Goal: Communication & Community: Ask a question

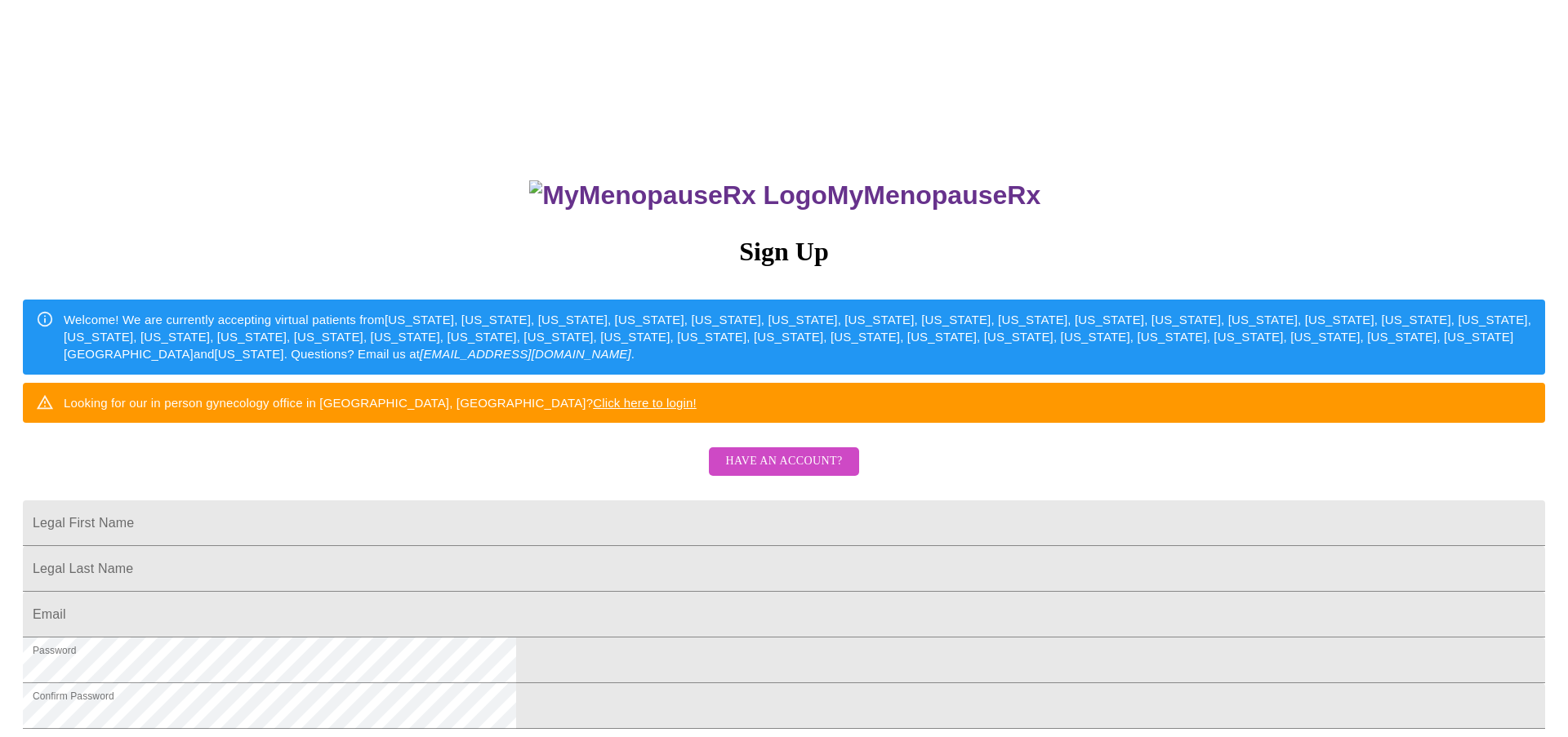
scroll to position [225, 0]
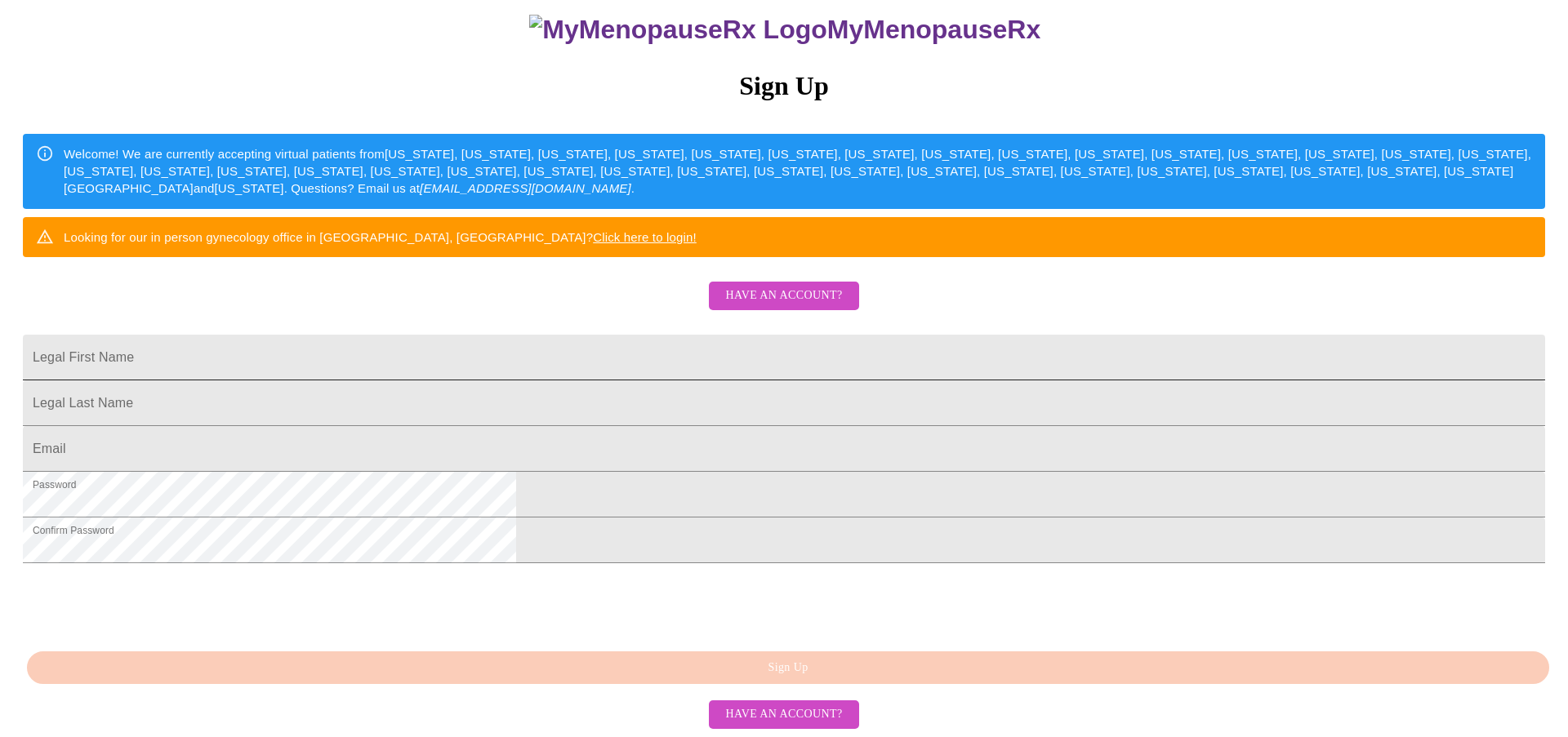
click at [668, 365] on input "Legal First Name" at bounding box center [784, 357] width 1522 height 46
click at [791, 716] on span "Have an account?" at bounding box center [783, 714] width 117 height 21
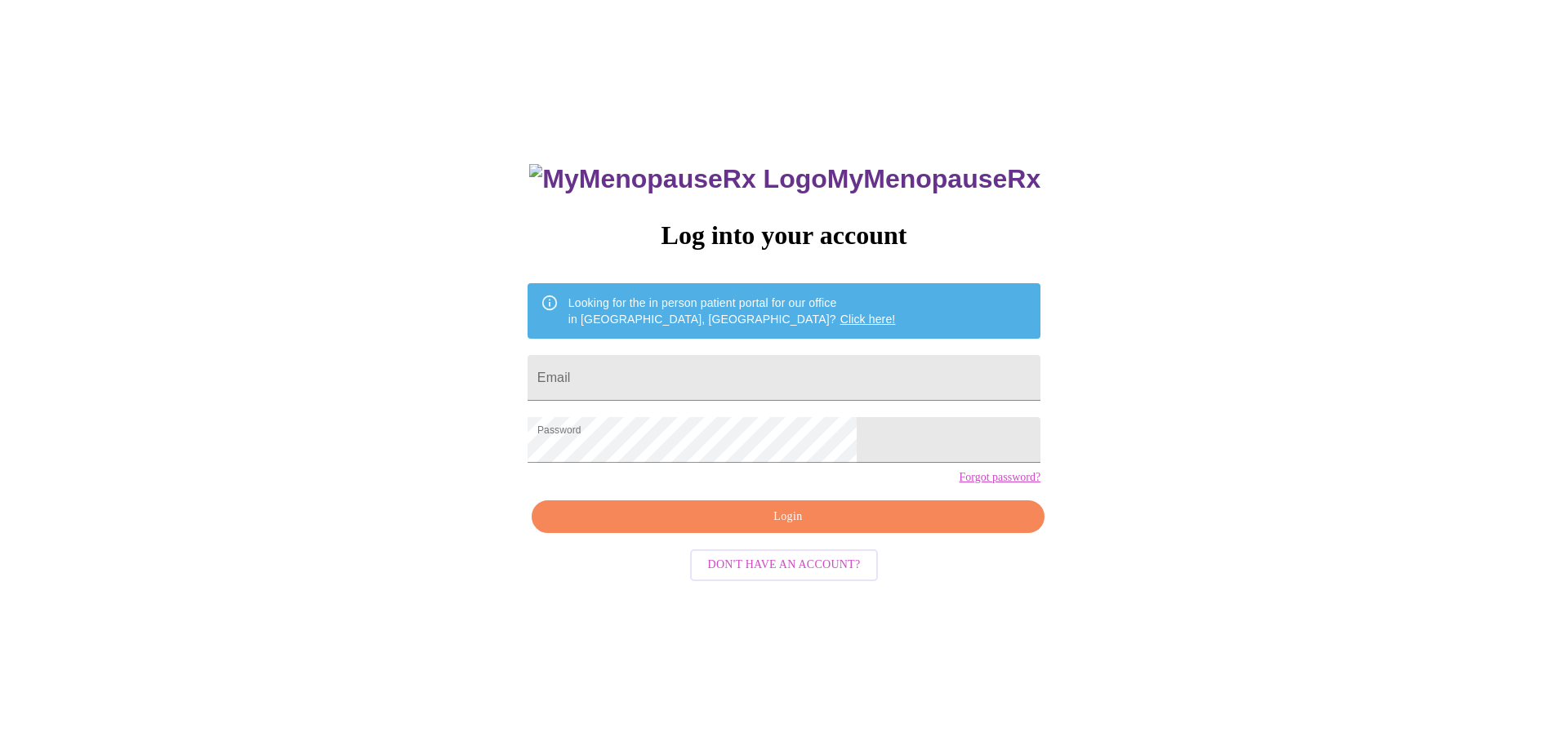
click at [802, 527] on span "Login" at bounding box center [787, 517] width 475 height 21
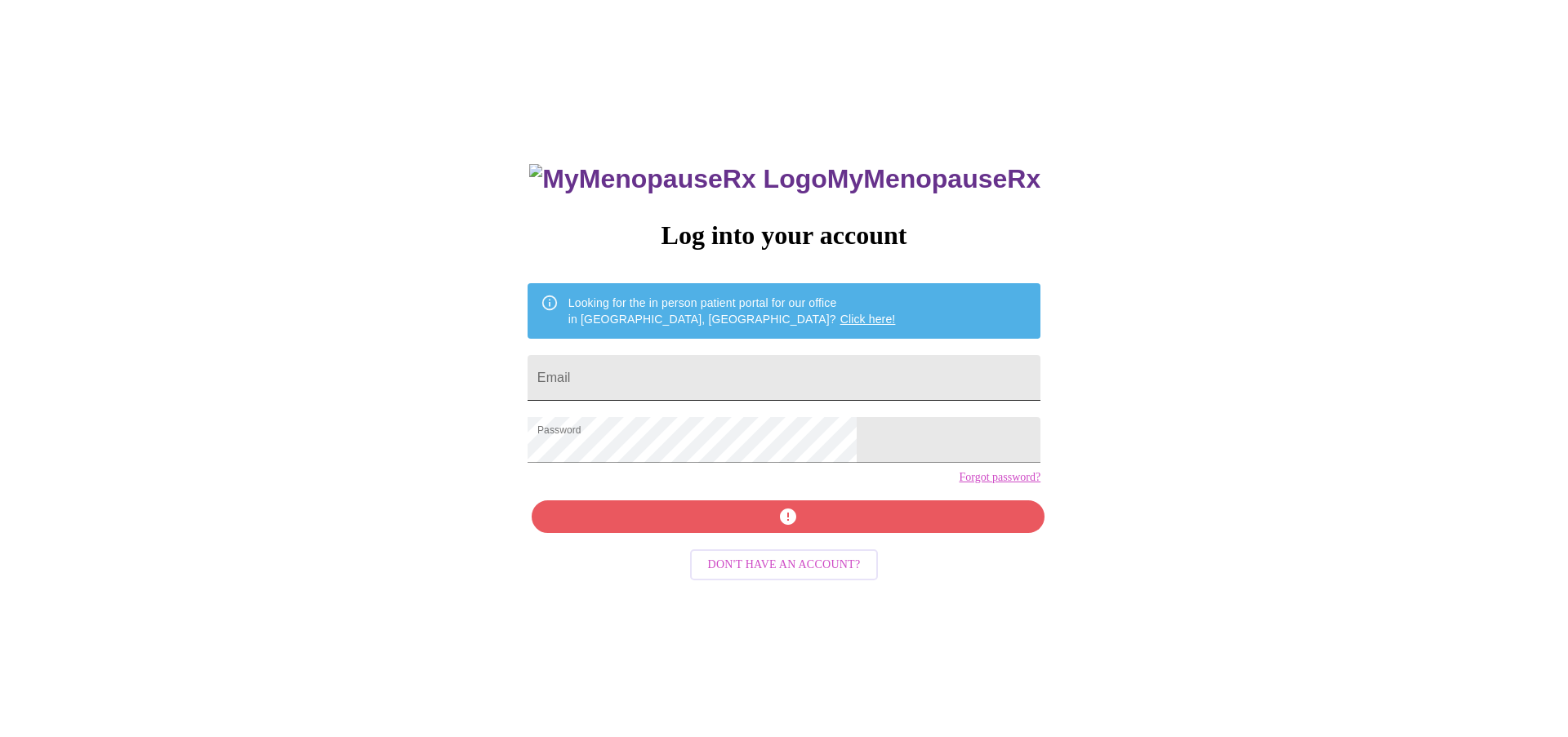
click at [733, 367] on input "Email" at bounding box center [784, 377] width 513 height 46
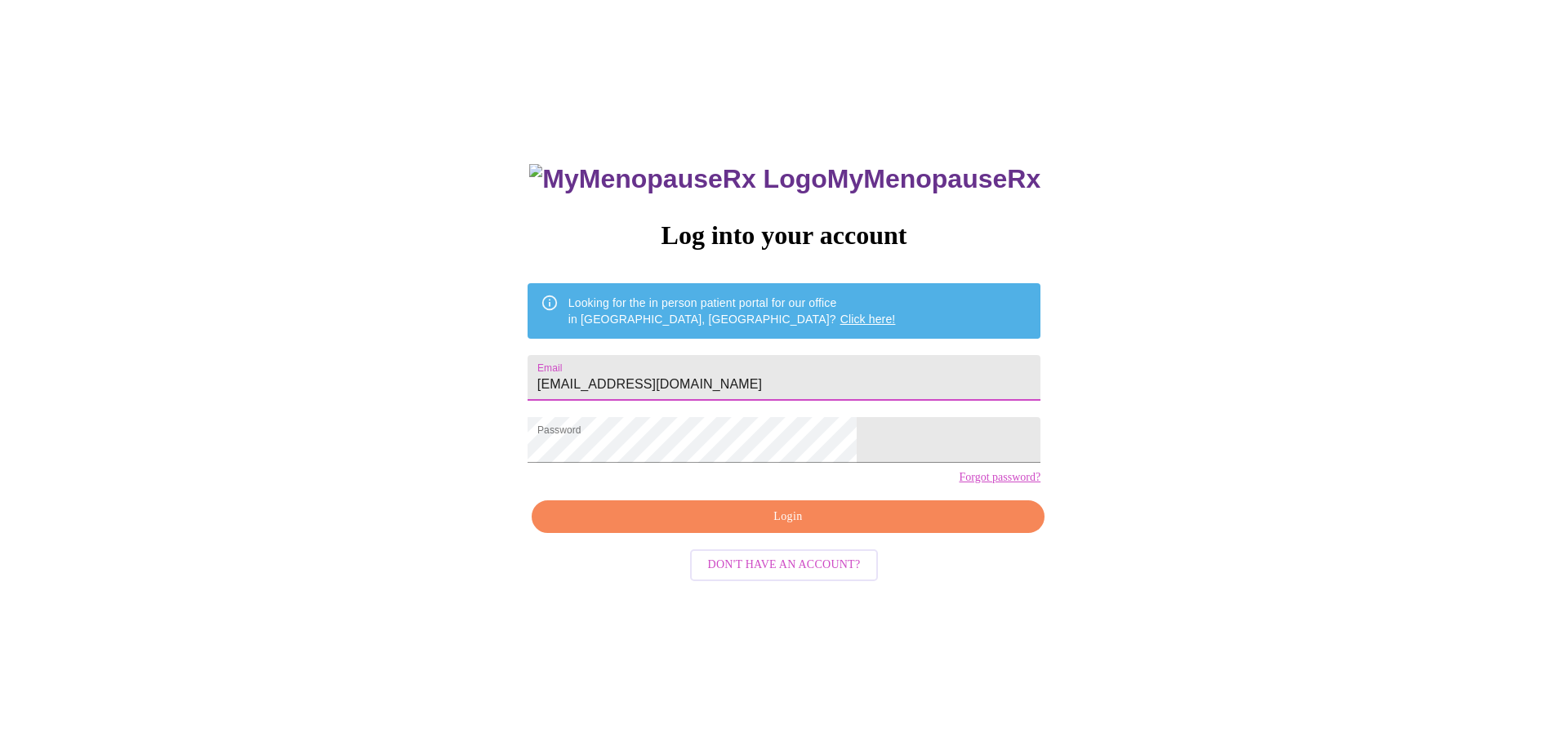
type input "[EMAIL_ADDRESS][DOMAIN_NAME]"
click at [813, 534] on button "Login" at bounding box center [788, 517] width 513 height 33
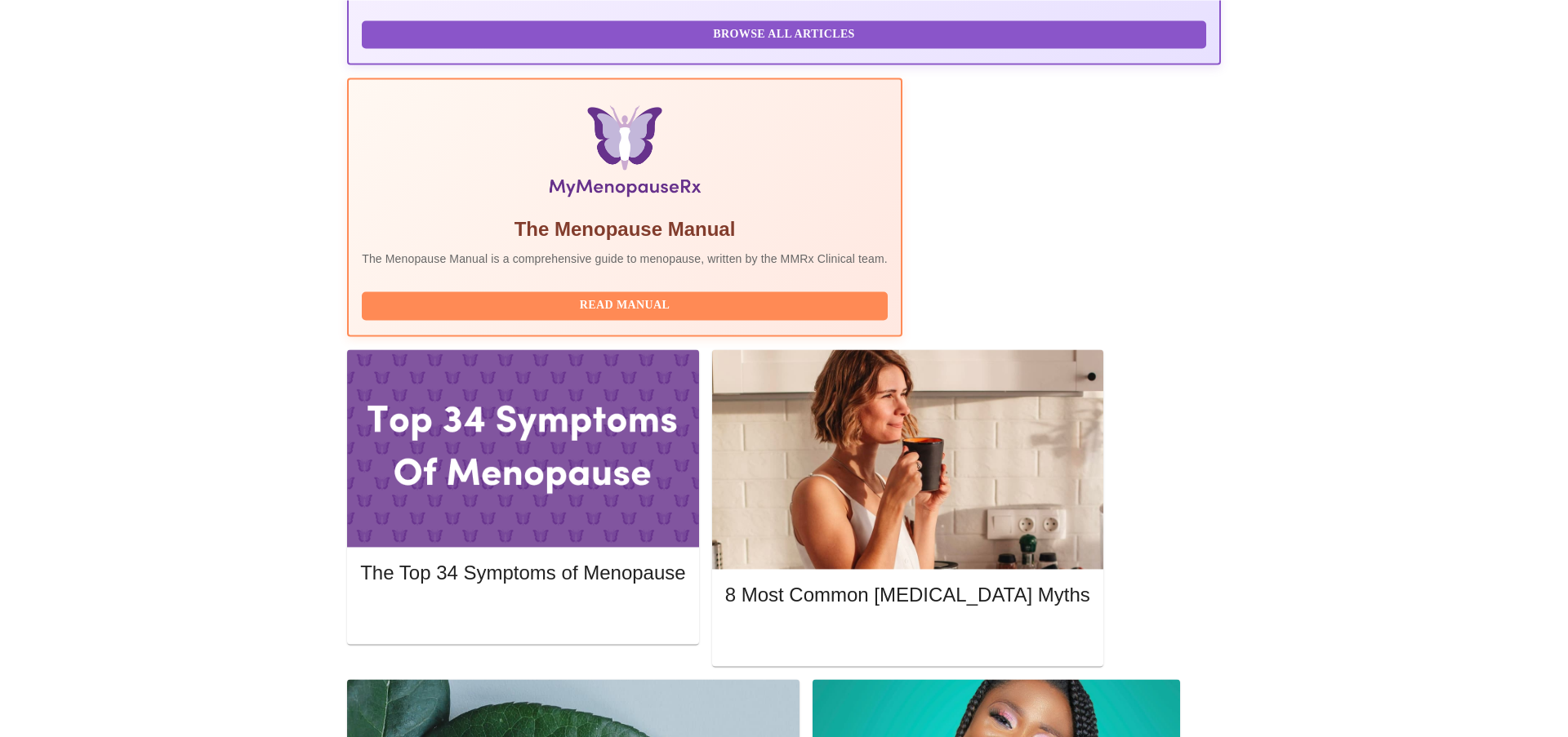
scroll to position [450, 0]
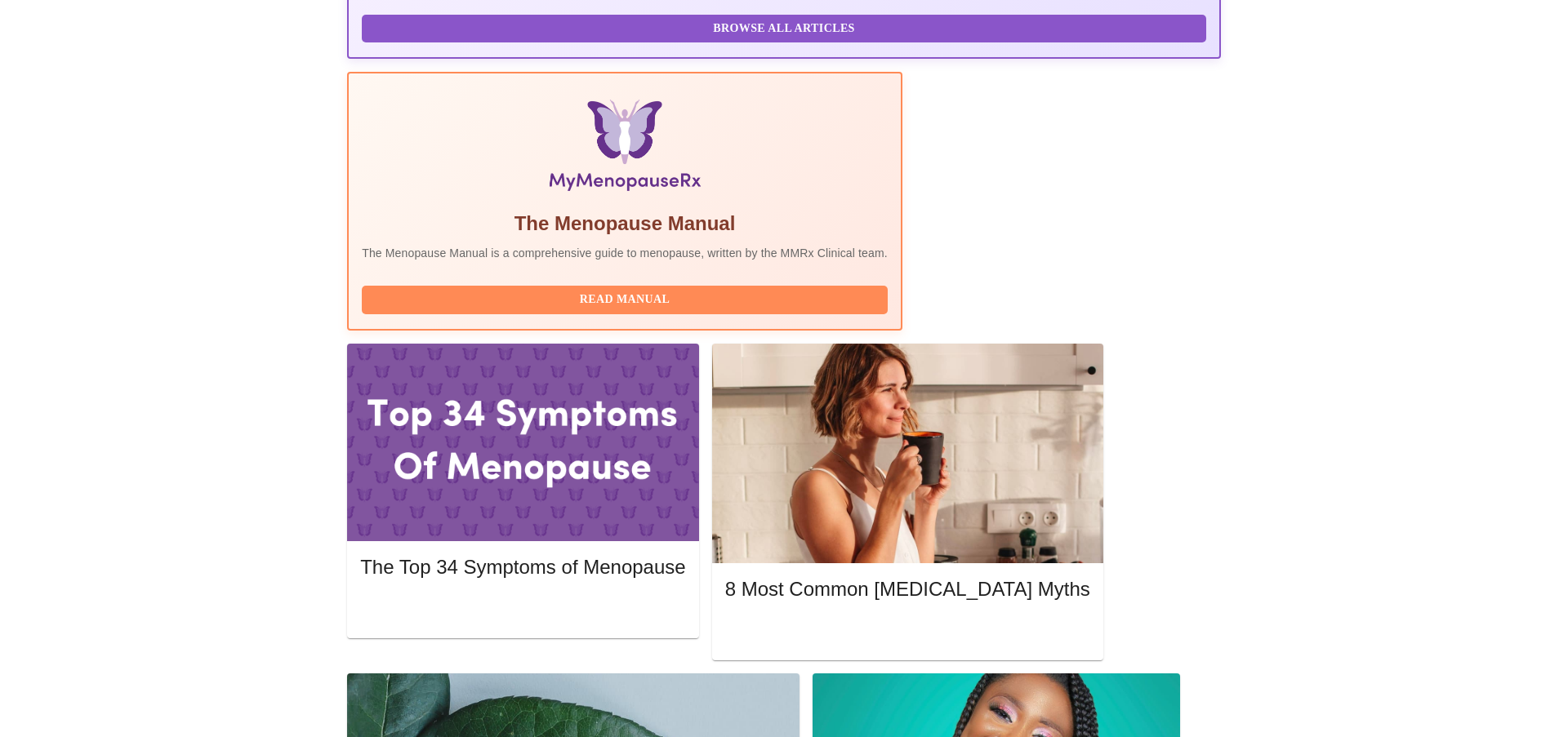
drag, startPoint x: 439, startPoint y: 209, endPoint x: 724, endPoint y: 210, distance: 285.0
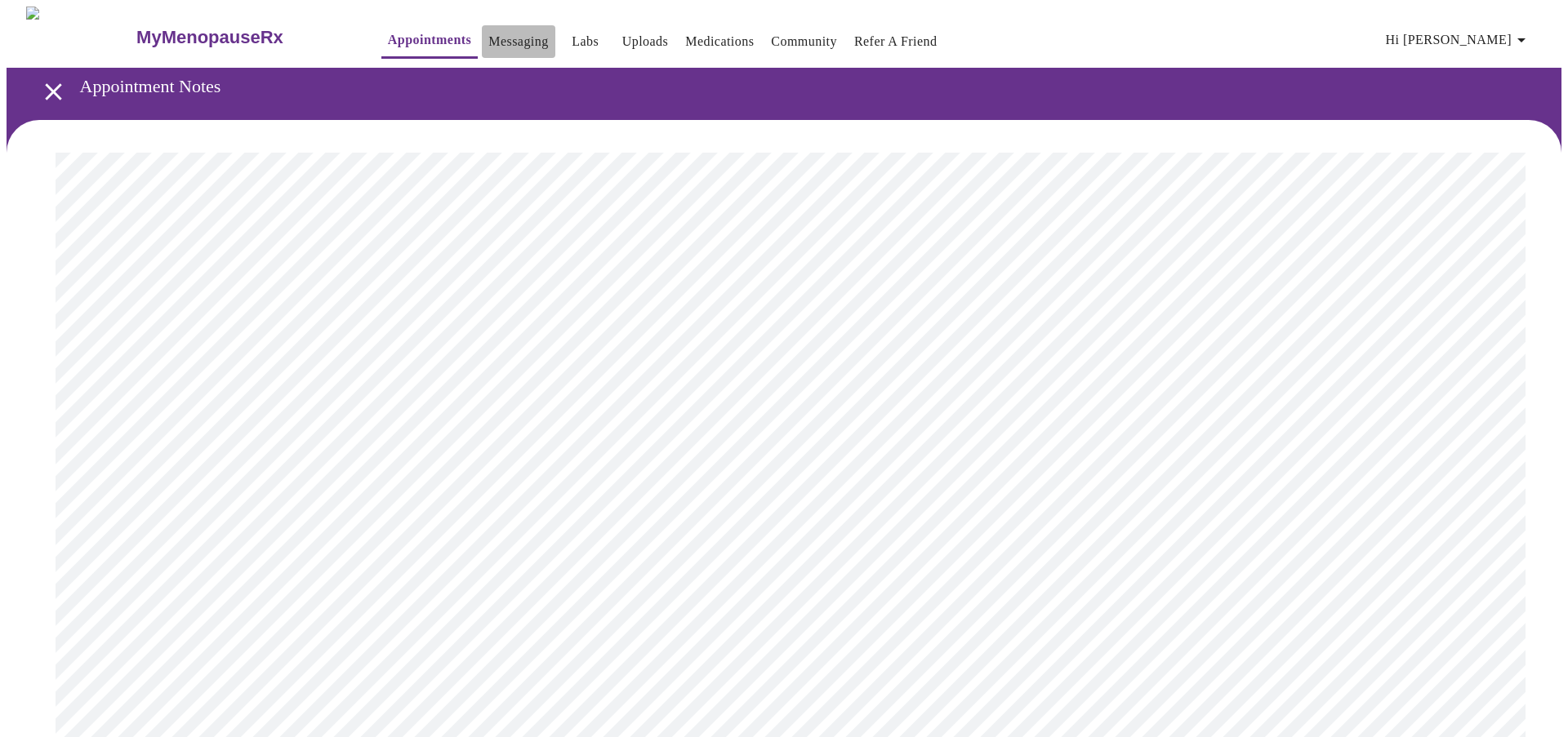
click at [489, 36] on link "Messaging" at bounding box center [518, 41] width 60 height 23
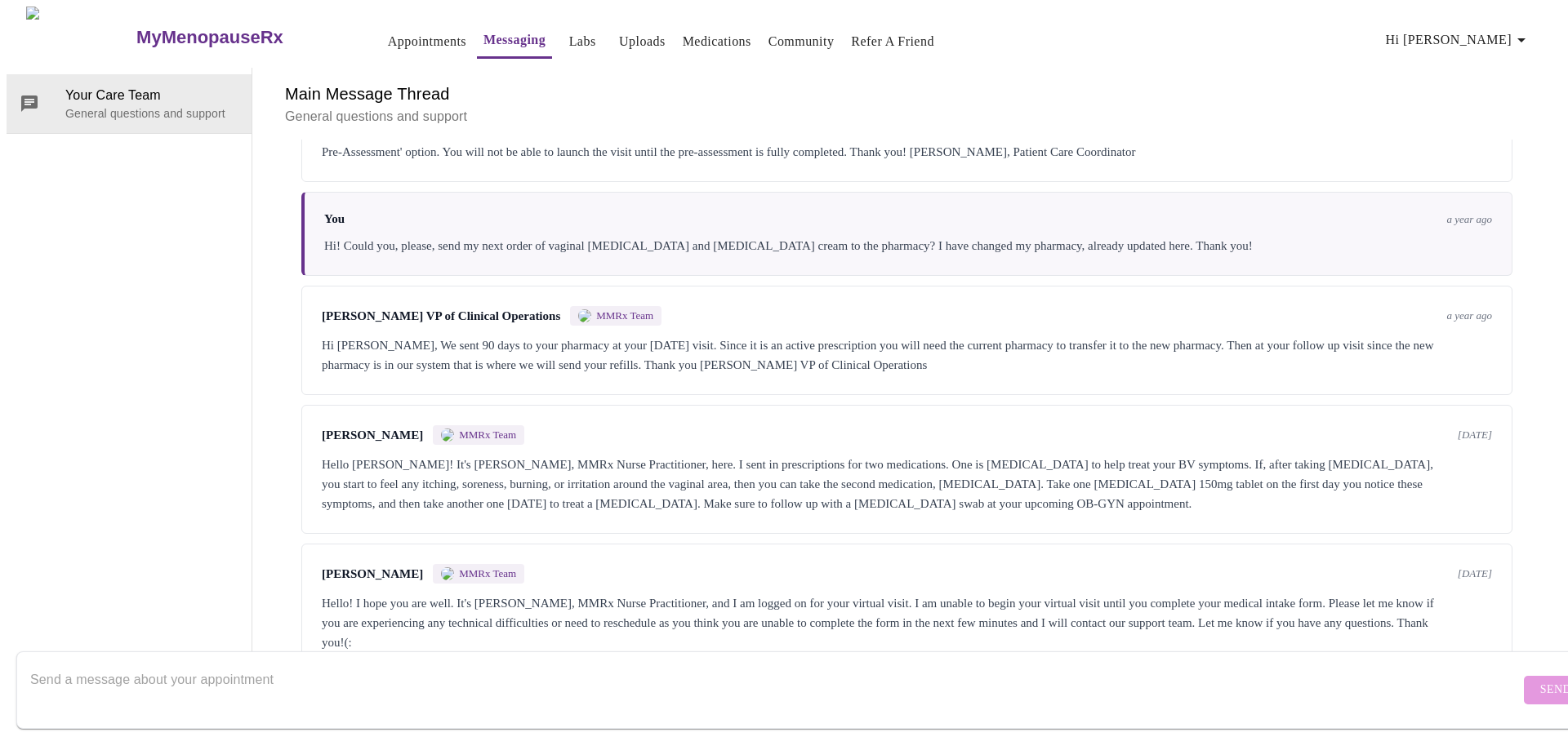
scroll to position [1254, 0]
click at [676, 670] on textarea "Send a message about your appointment" at bounding box center [775, 689] width 1489 height 52
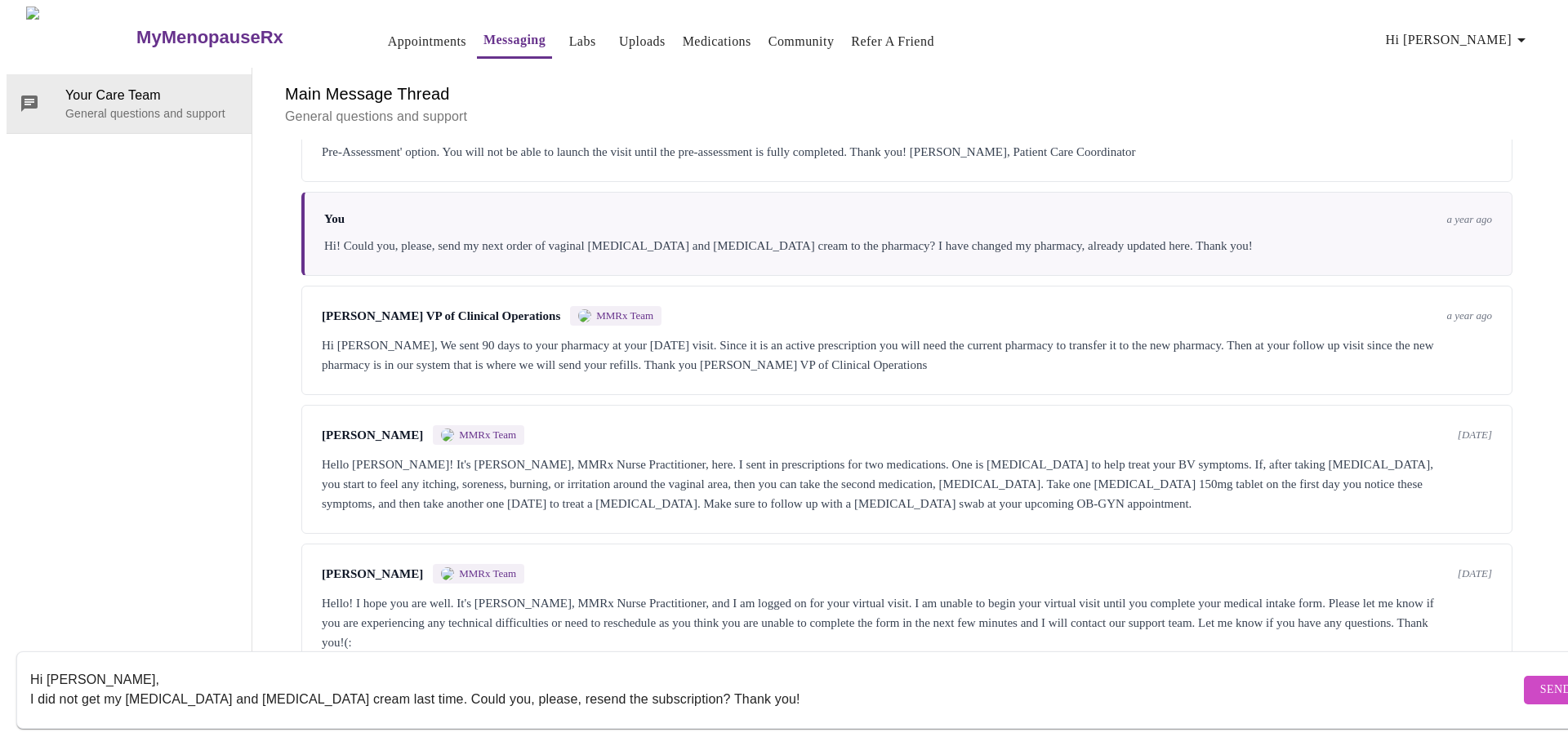
type textarea "Hi [PERSON_NAME], I did not get my [MEDICAL_DATA] and [MEDICAL_DATA] cream last…"
click at [1539, 680] on span "Send" at bounding box center [1555, 690] width 31 height 21
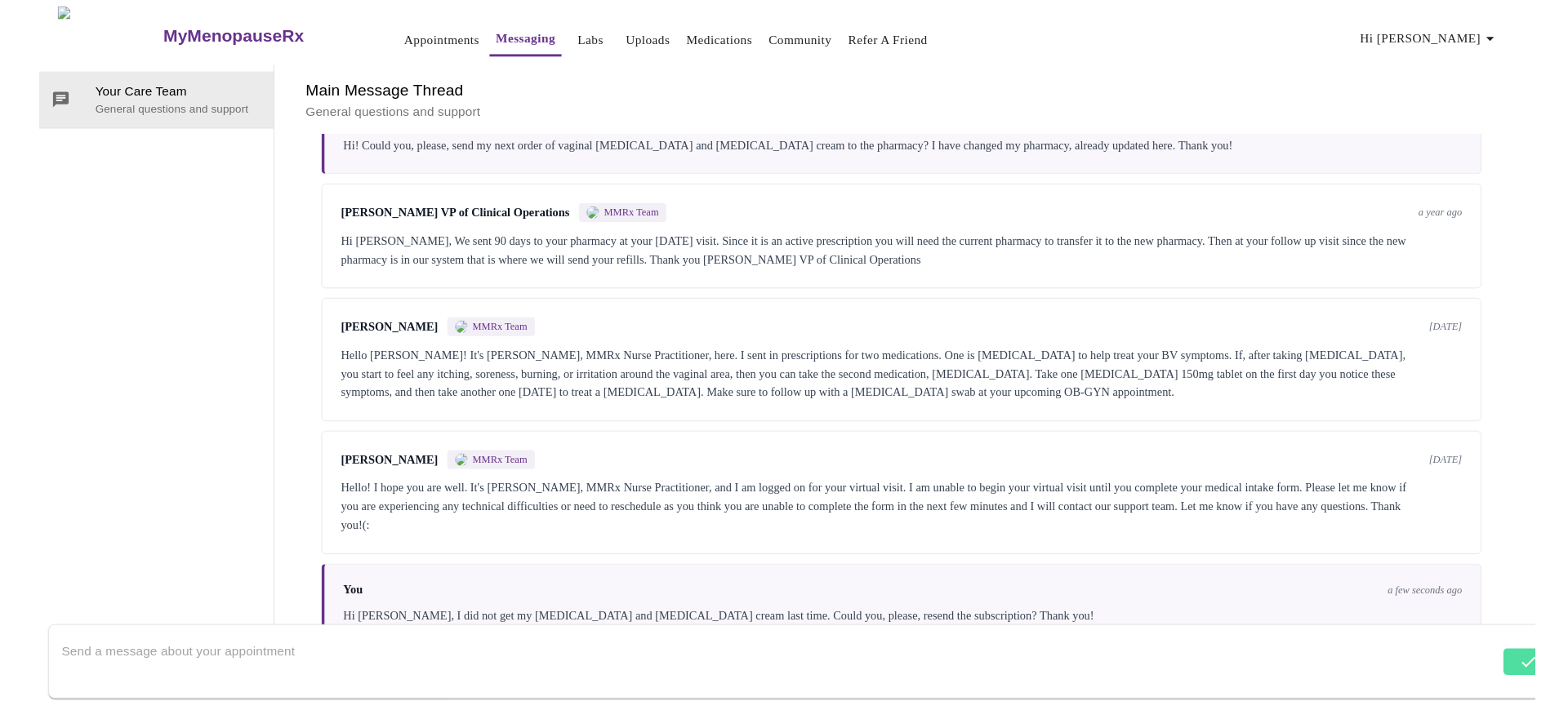
scroll to position [1354, 0]
